Goal: Task Accomplishment & Management: Manage account settings

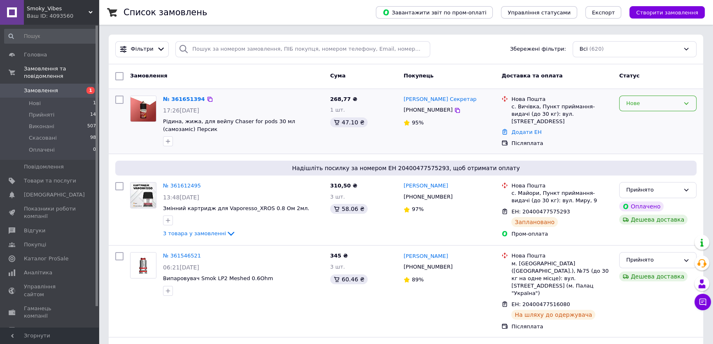
click at [665, 107] on div "Нове" at bounding box center [657, 104] width 77 height 16
click at [647, 122] on li "Прийнято" at bounding box center [658, 120] width 77 height 15
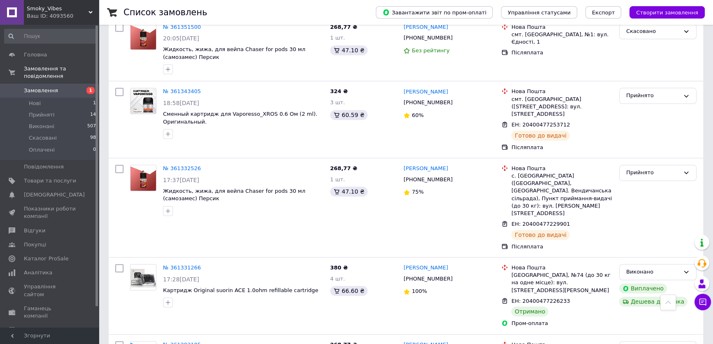
scroll to position [898, 0]
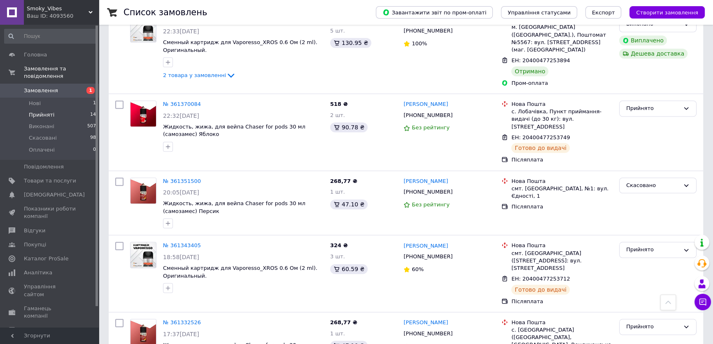
click at [51, 111] on span "Прийняті" at bounding box center [42, 114] width 26 height 7
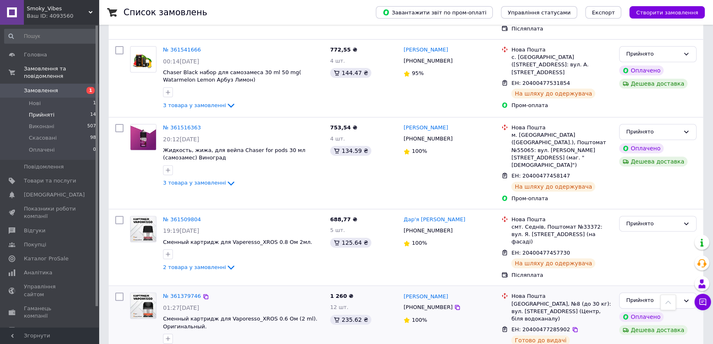
scroll to position [331, 0]
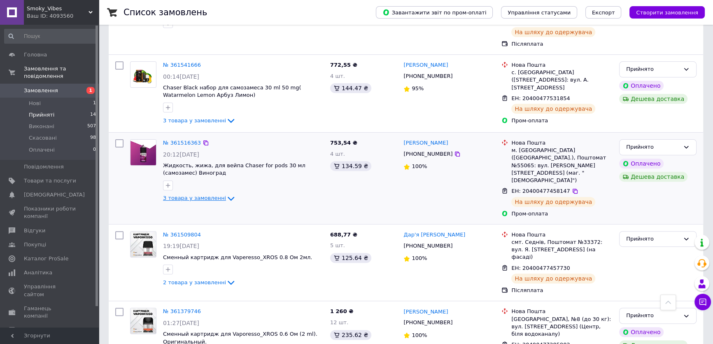
click at [208, 195] on span "3 товара у замовленні" at bounding box center [194, 198] width 63 height 6
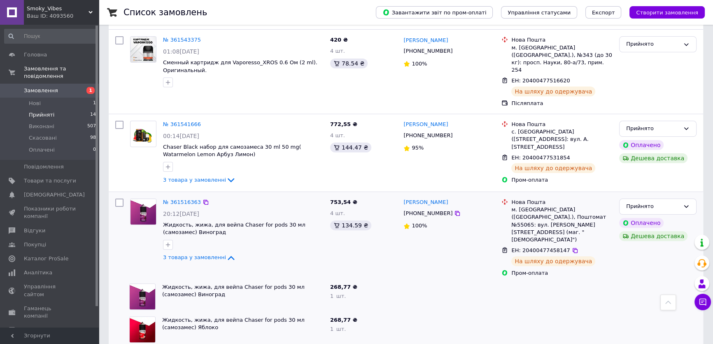
scroll to position [256, 0]
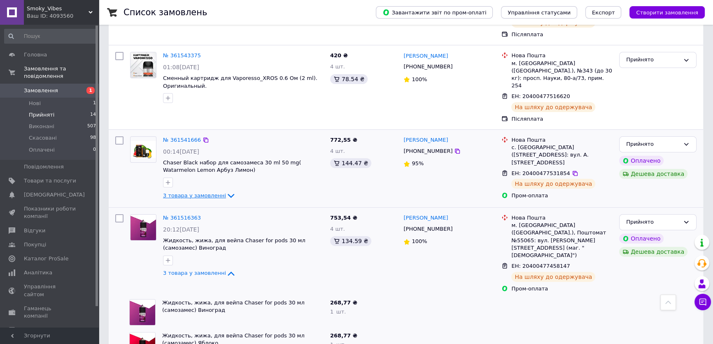
click at [207, 192] on span "3 товара у замовленні" at bounding box center [194, 195] width 63 height 6
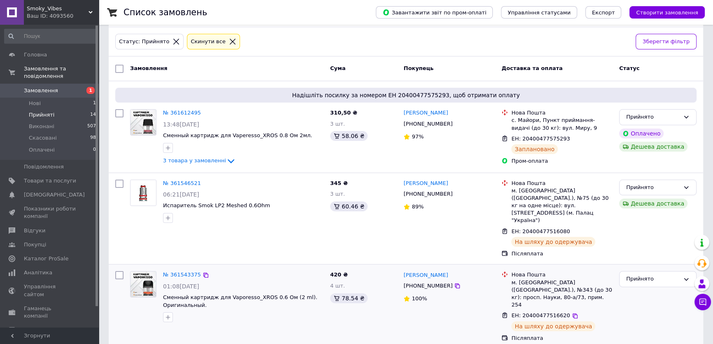
scroll to position [32, 0]
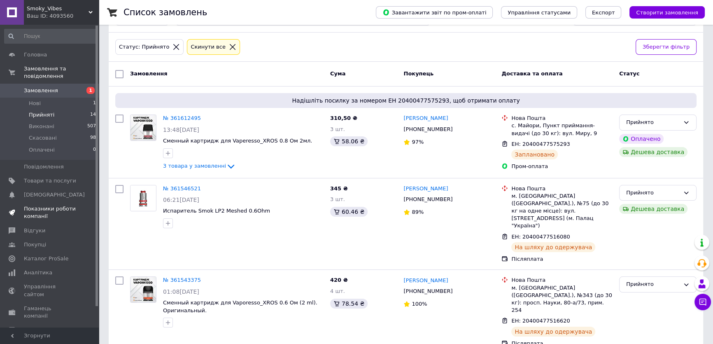
click at [46, 205] on span "Показники роботи компанії" at bounding box center [50, 212] width 52 height 15
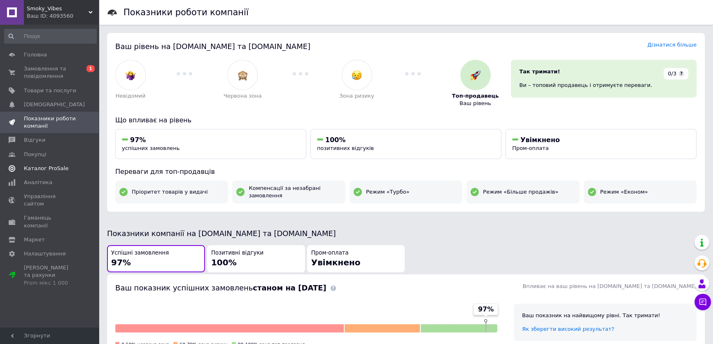
click at [47, 167] on span "Каталог ProSale" at bounding box center [46, 168] width 44 height 7
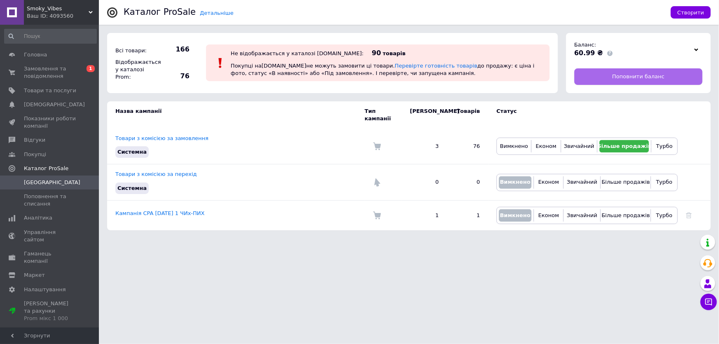
click at [644, 75] on span "Поповнити баланс" at bounding box center [638, 76] width 52 height 7
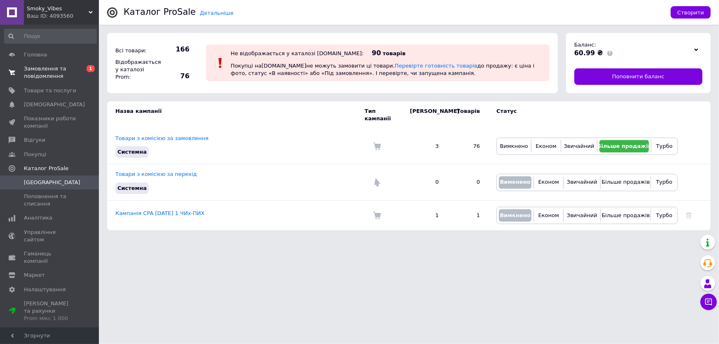
click at [48, 69] on span "Замовлення та повідомлення" at bounding box center [50, 72] width 52 height 15
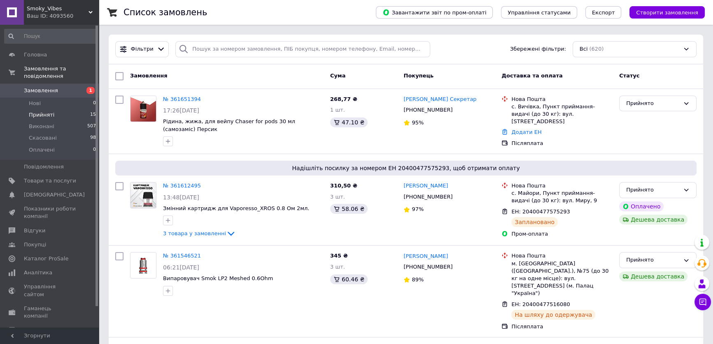
click at [56, 109] on li "Прийняті 15" at bounding box center [50, 115] width 101 height 12
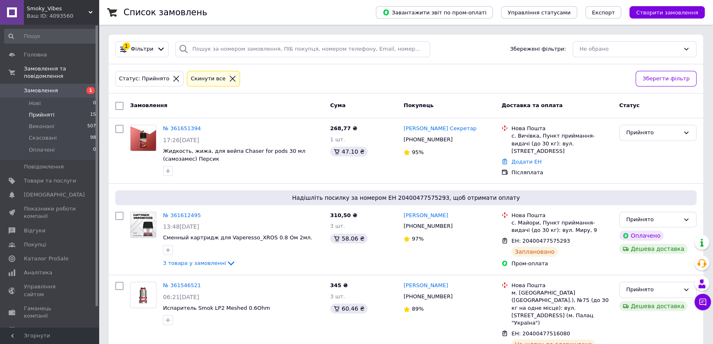
click at [69, 109] on li "Прийняті 15" at bounding box center [50, 115] width 101 height 12
click at [182, 128] on link "№ 361651394" at bounding box center [182, 128] width 38 height 6
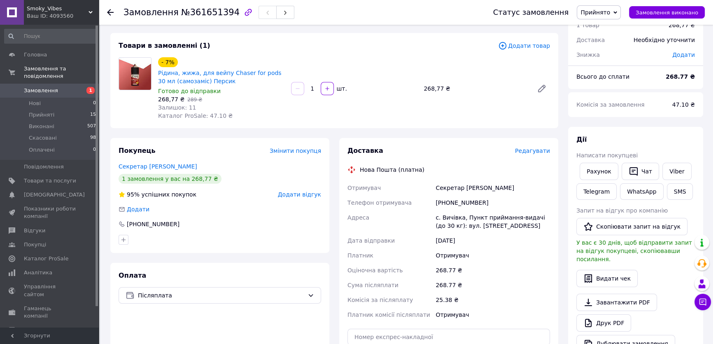
scroll to position [37, 0]
click at [148, 165] on link "Секретар [PERSON_NAME]" at bounding box center [158, 167] width 79 height 7
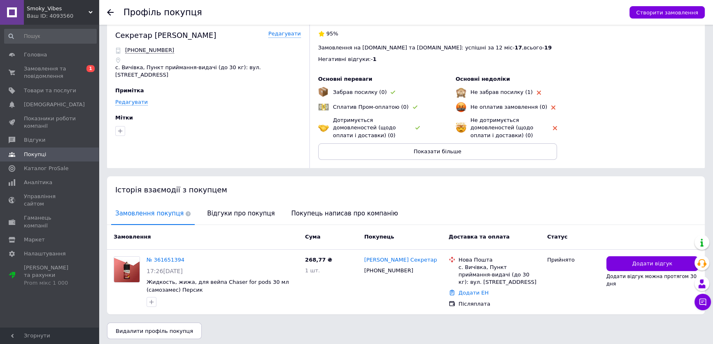
scroll to position [14, 0]
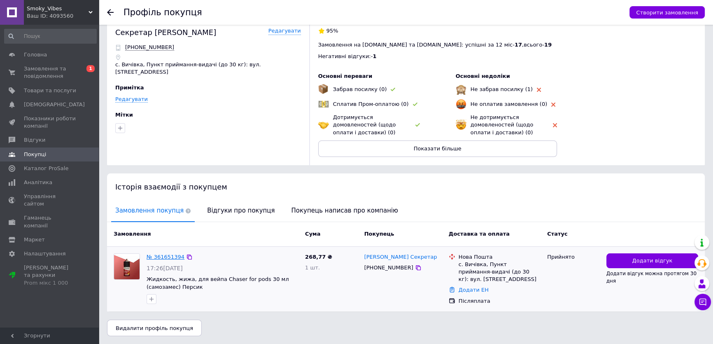
click at [158, 257] on link "№ 361651394" at bounding box center [166, 257] width 38 height 6
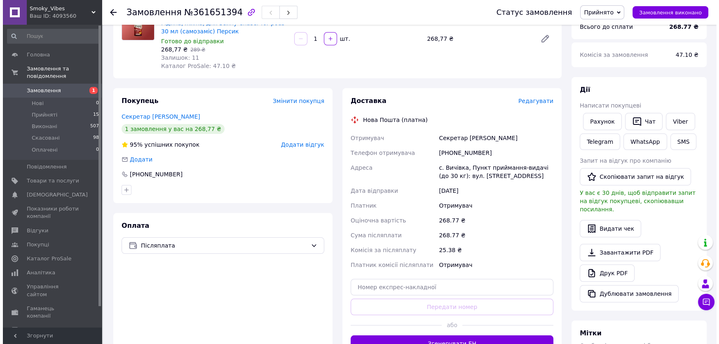
scroll to position [112, 0]
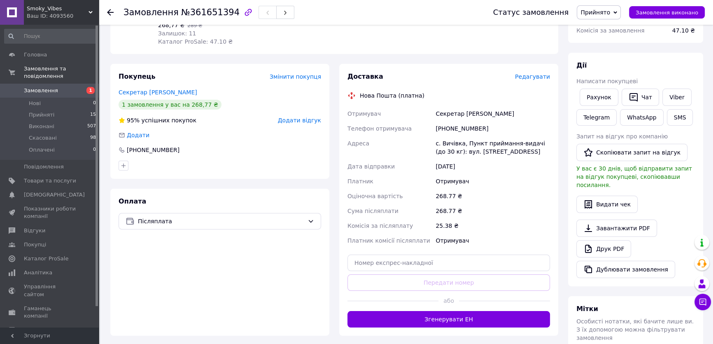
click at [533, 77] on span "Редагувати" at bounding box center [532, 76] width 35 height 7
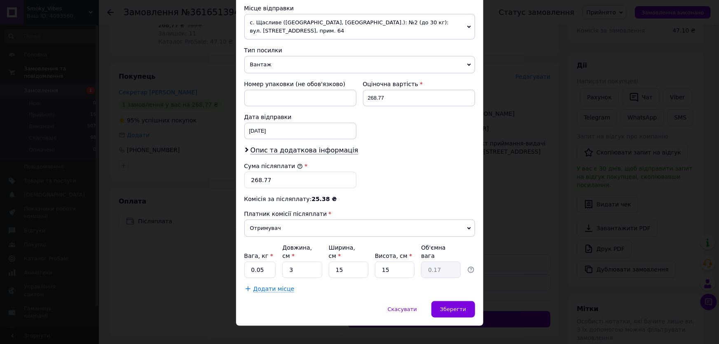
scroll to position [291, 0]
click at [262, 261] on input "0.05" at bounding box center [260, 269] width 32 height 16
type input "0.1"
drag, startPoint x: 297, startPoint y: 256, endPoint x: 286, endPoint y: 257, distance: 10.8
click at [286, 261] on input "3" at bounding box center [302, 269] width 40 height 16
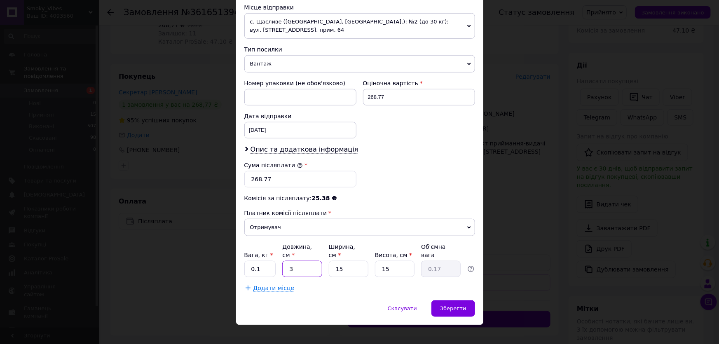
type input "1"
type input "0.1"
type input "15"
type input "0.84"
drag, startPoint x: 303, startPoint y: 257, endPoint x: 284, endPoint y: 260, distance: 19.1
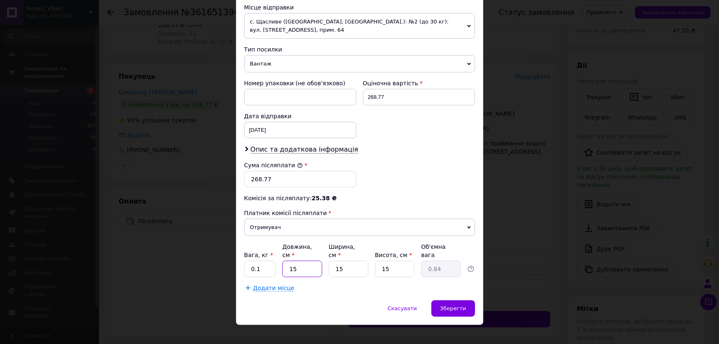
click at [284, 261] on input "15" at bounding box center [302, 269] width 40 height 16
type input "2"
type input "0.11"
type input "20"
type input "1.13"
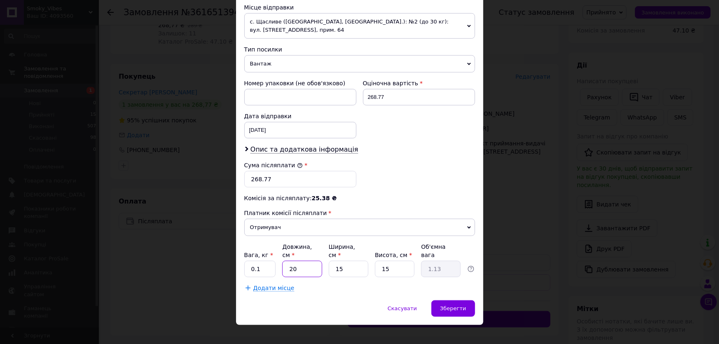
type input "20"
drag, startPoint x: 350, startPoint y: 259, endPoint x: 339, endPoint y: 260, distance: 11.6
click at [339, 261] on input "15" at bounding box center [349, 269] width 40 height 16
drag, startPoint x: 392, startPoint y: 260, endPoint x: 375, endPoint y: 261, distance: 16.9
click at [373, 263] on div "Вага, кг * 0.1 Довжина, см * 20 Ширина, см * 15 Висота, см * 15 Об'ємна вага 1.…" at bounding box center [359, 260] width 231 height 35
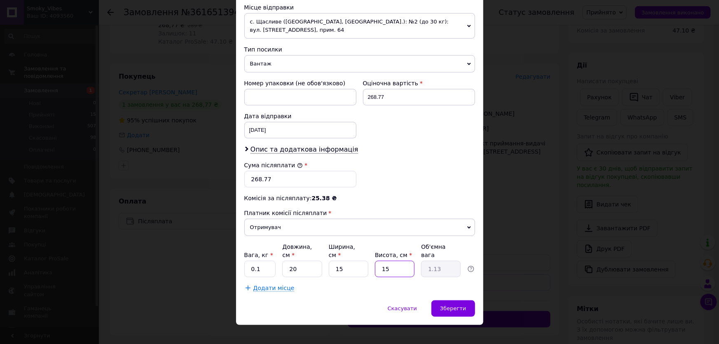
type input "2"
type input "0.15"
type input "2"
click at [357, 287] on div "Спосіб доставки Нова Пошта (платна) Платник Отримувач Відправник Прізвище отрим…" at bounding box center [359, 31] width 247 height 537
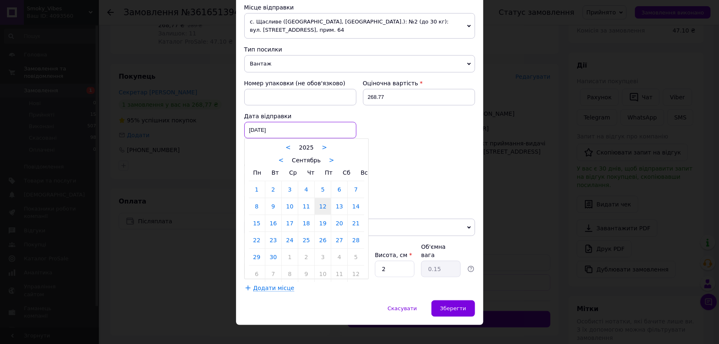
click at [294, 130] on div "[DATE] < 2025 > < Сентябрь > Пн Вт Ср Чт Пт Сб Вс 1 2 3 4 5 6 7 8 9 10 11 12 13…" at bounding box center [300, 130] width 112 height 16
click at [339, 206] on link "13" at bounding box center [339, 206] width 16 height 16
type input "[DATE]"
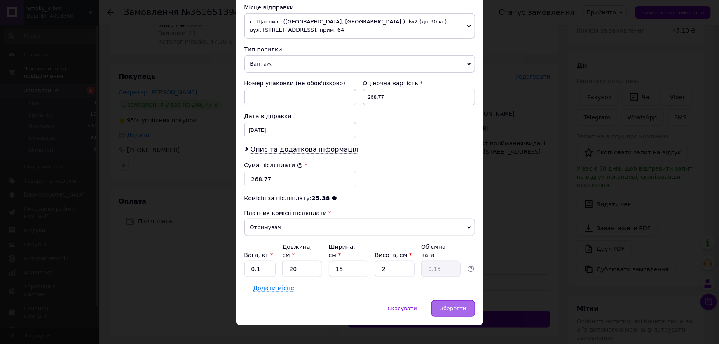
click at [453, 305] on span "Зберегти" at bounding box center [453, 308] width 26 height 6
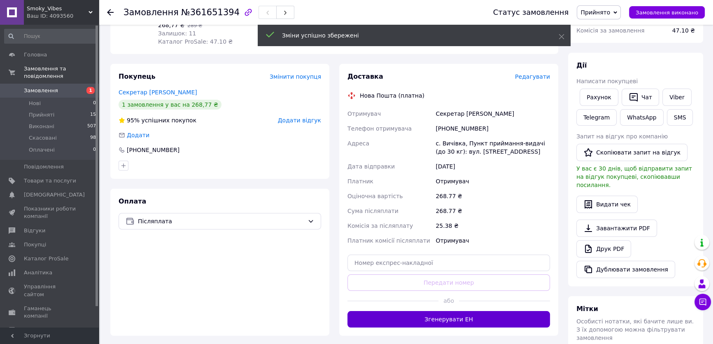
click at [456, 318] on button "Згенерувати ЕН" at bounding box center [449, 319] width 203 height 16
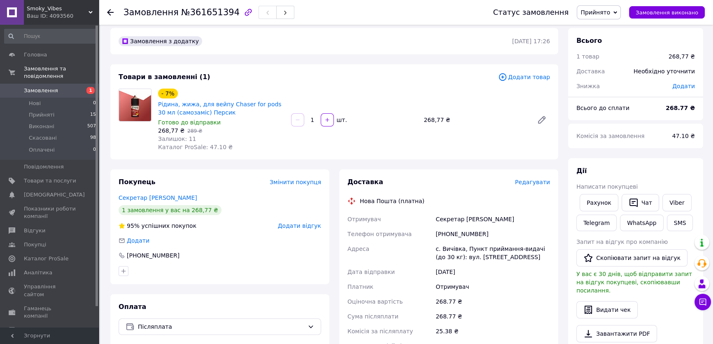
scroll to position [0, 0]
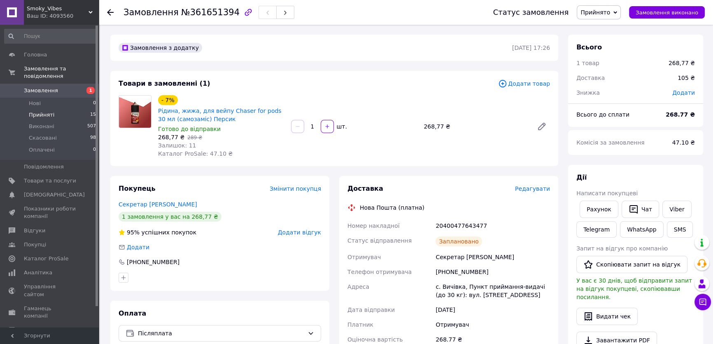
click at [59, 109] on li "Прийняті 15" at bounding box center [50, 115] width 101 height 12
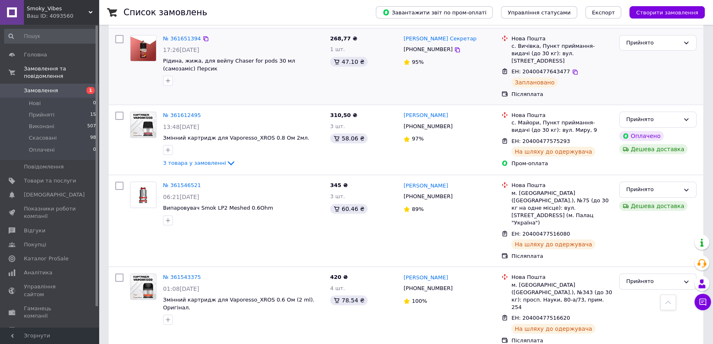
scroll to position [37, 0]
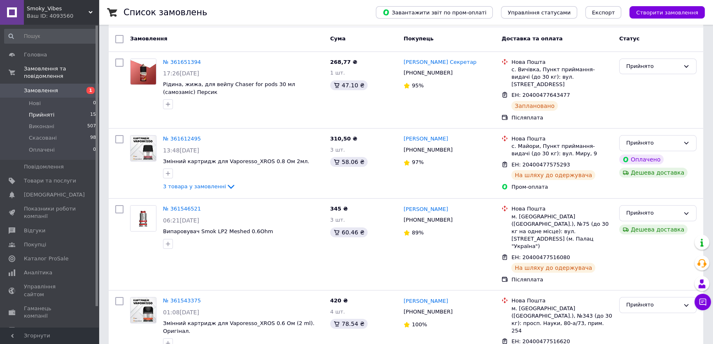
click at [56, 109] on li "Прийняті 15" at bounding box center [50, 115] width 101 height 12
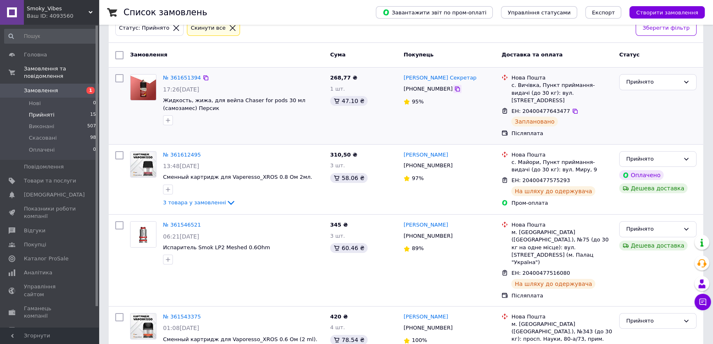
scroll to position [75, 0]
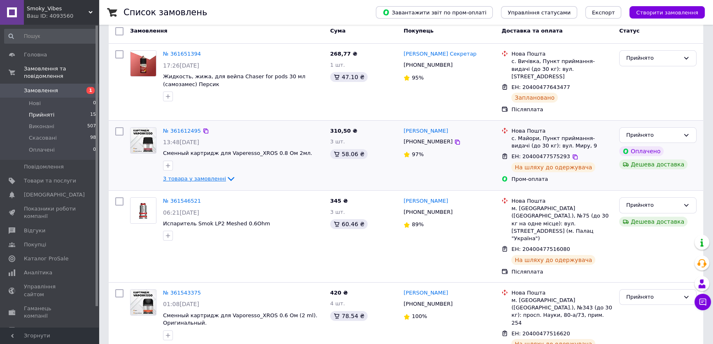
click at [217, 175] on span "3 товара у замовленні" at bounding box center [194, 178] width 63 height 6
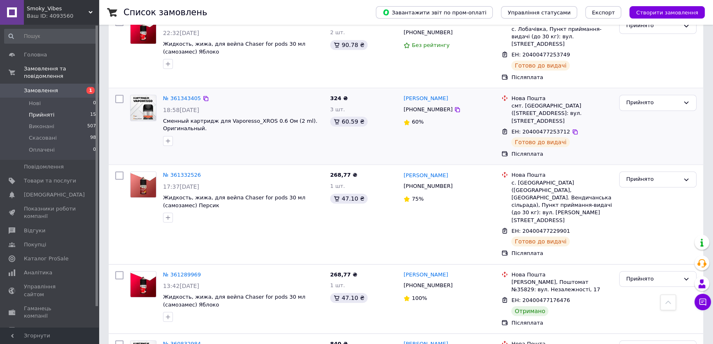
scroll to position [964, 0]
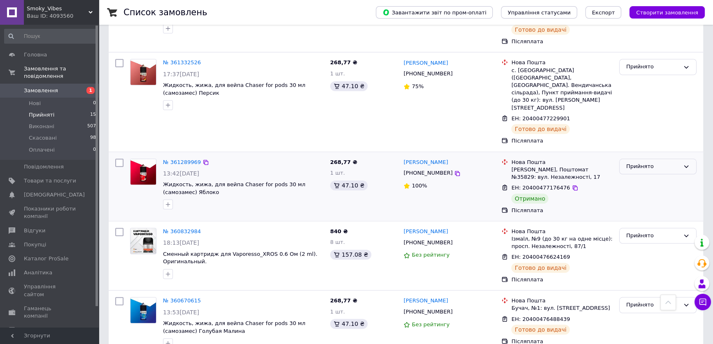
click at [661, 162] on div "Прийнято" at bounding box center [653, 166] width 54 height 9
click at [641, 176] on li "Виконано" at bounding box center [658, 183] width 77 height 15
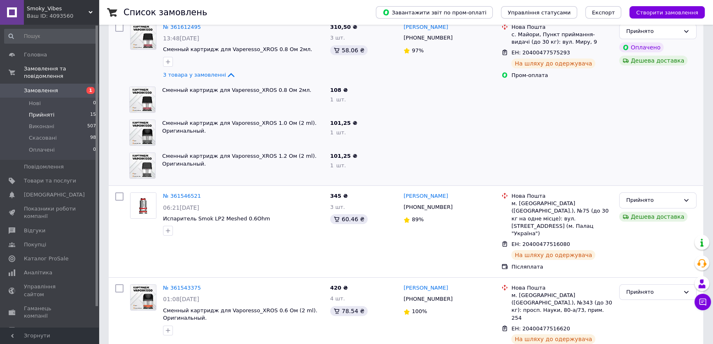
scroll to position [0, 0]
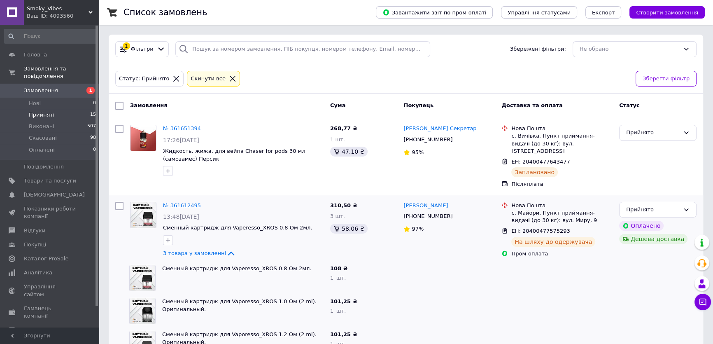
click at [56, 109] on li "Прийняті 15" at bounding box center [50, 115] width 101 height 12
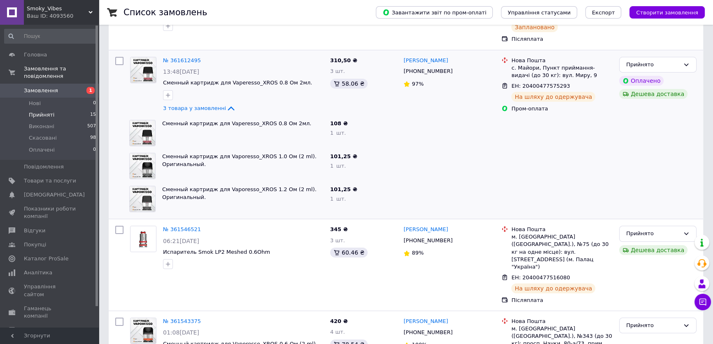
scroll to position [149, 0]
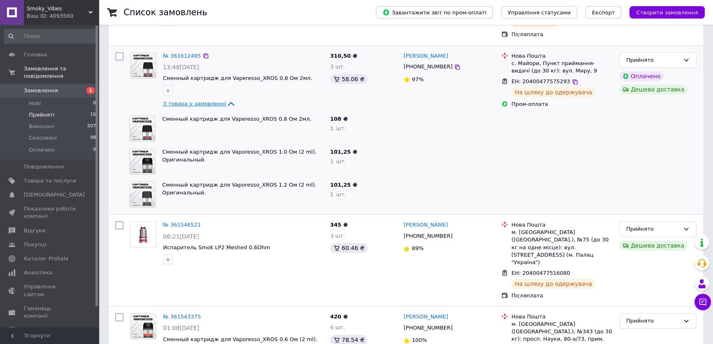
click at [205, 100] on span "3 товара у замовленні" at bounding box center [194, 103] width 63 height 6
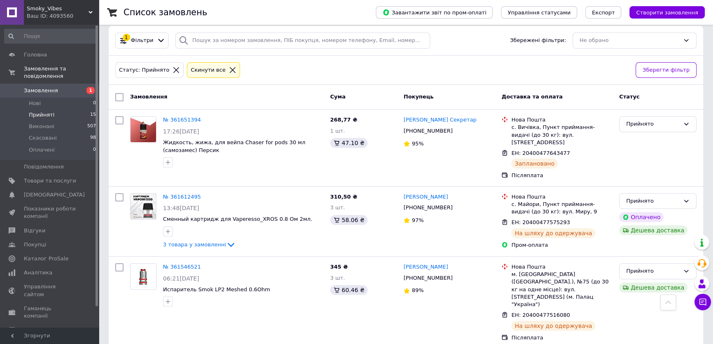
scroll to position [0, 0]
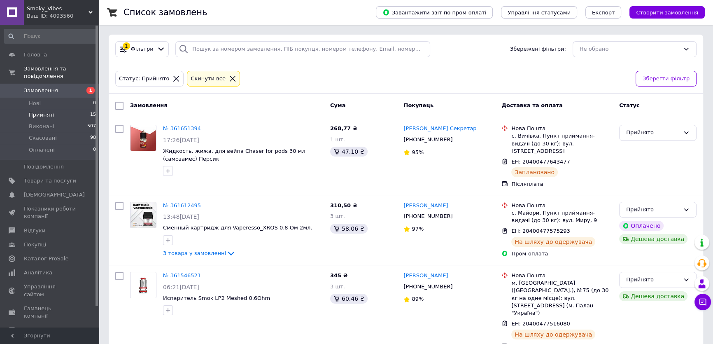
click at [58, 87] on span "Замовлення" at bounding box center [50, 90] width 52 height 7
